Goal: Transaction & Acquisition: Purchase product/service

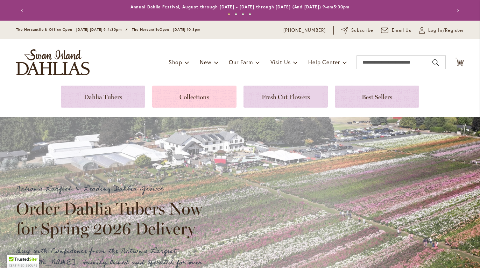
click at [184, 102] on link at bounding box center [194, 97] width 84 height 22
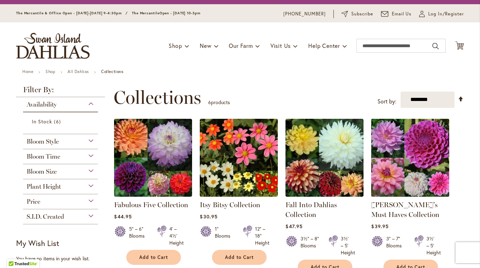
scroll to position [180, 0]
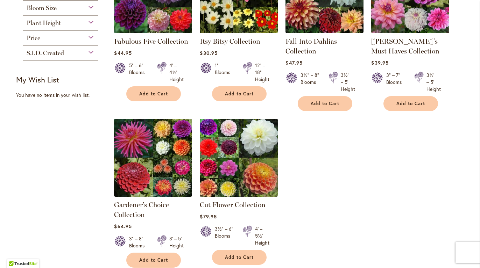
click at [220, 169] on img at bounding box center [239, 158] width 82 height 82
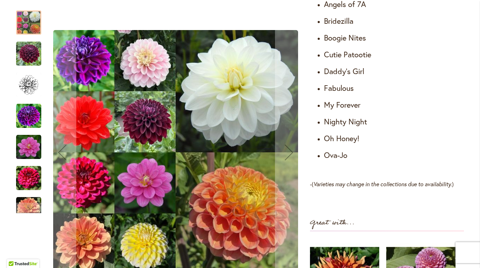
scroll to position [472, 0]
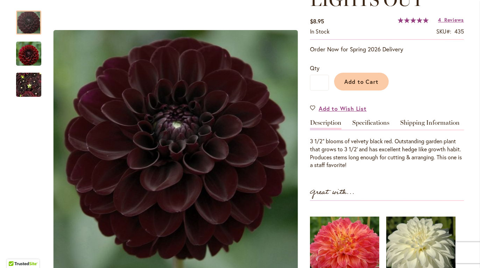
scroll to position [115, 0]
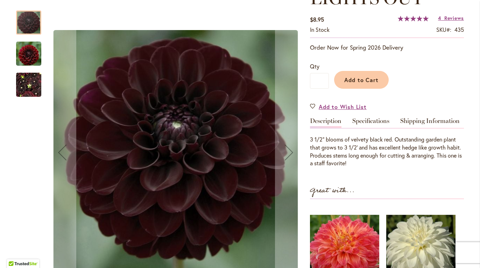
click at [34, 90] on img "LIGHTS OUT" at bounding box center [28, 85] width 25 height 34
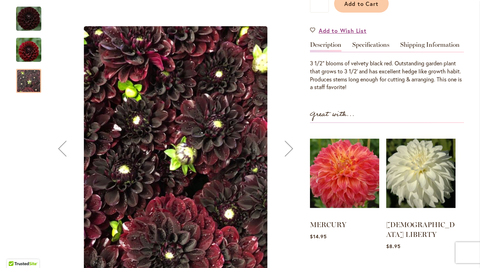
scroll to position [188, 0]
